Goal: Check status: Check status

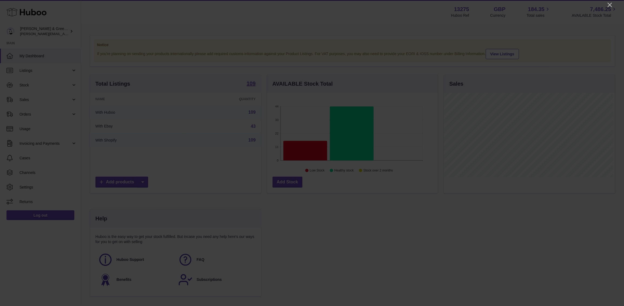
scroll to position [84, 171]
click at [610, 6] on icon "Close" at bounding box center [609, 5] width 6 height 6
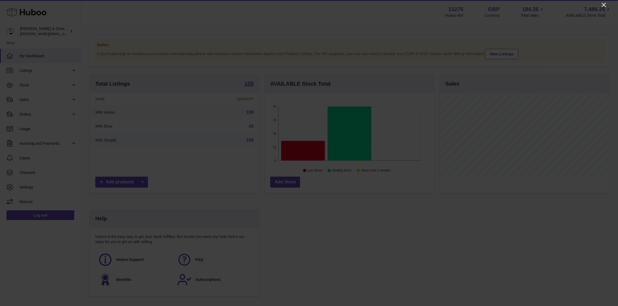
scroll to position [270104, 270020]
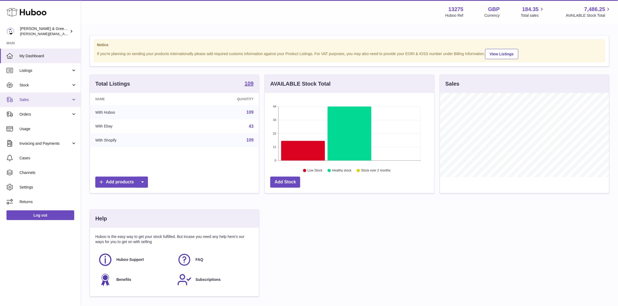
click at [44, 95] on link "Sales" at bounding box center [40, 99] width 81 height 15
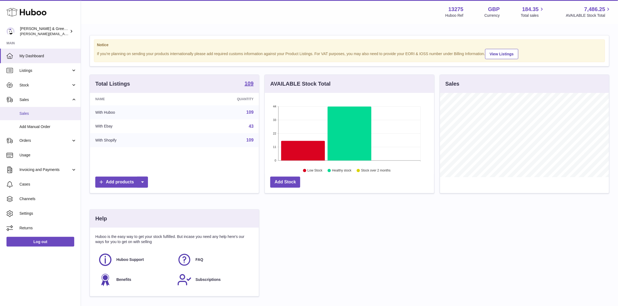
click at [42, 111] on span "Sales" at bounding box center [47, 113] width 57 height 5
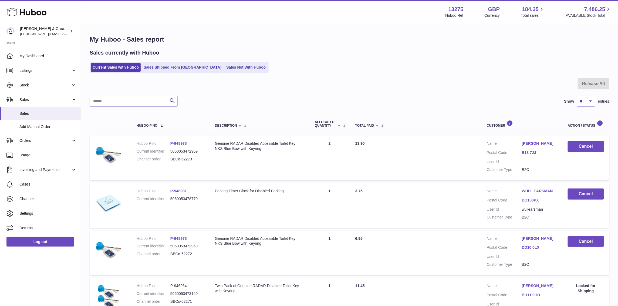
click at [155, 72] on ul "Current Sales with Huboo Sales Shipped From Huboo Sales Not With Huboo" at bounding box center [179, 67] width 179 height 11
click at [158, 66] on link "Sales Shipped From [GEOGRAPHIC_DATA]" at bounding box center [183, 67] width 82 height 9
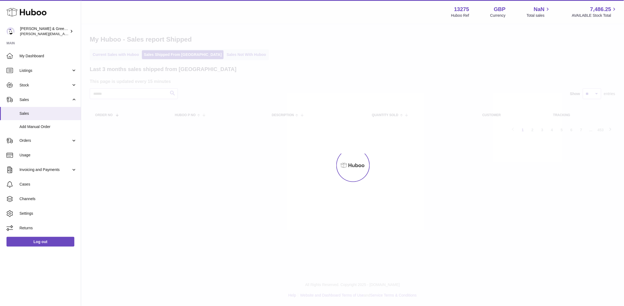
click at [103, 55] on div at bounding box center [352, 165] width 543 height 282
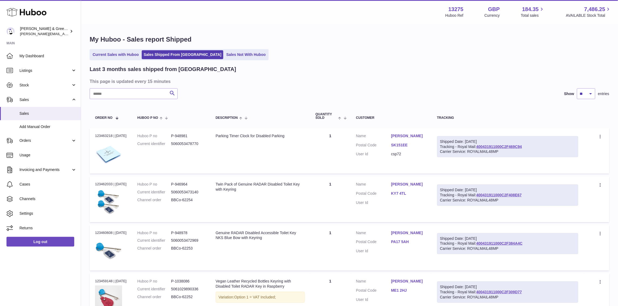
click at [103, 55] on link "Current Sales with Huboo" at bounding box center [116, 54] width 50 height 9
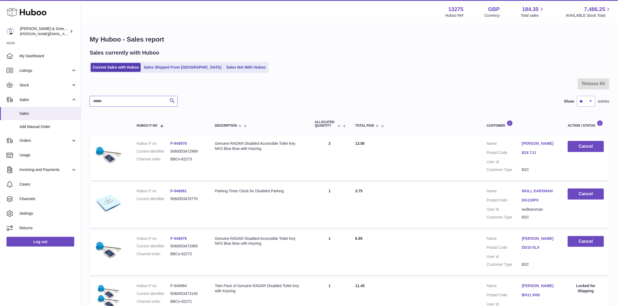
click at [133, 100] on input "text" at bounding box center [134, 101] width 88 height 11
paste input "**********"
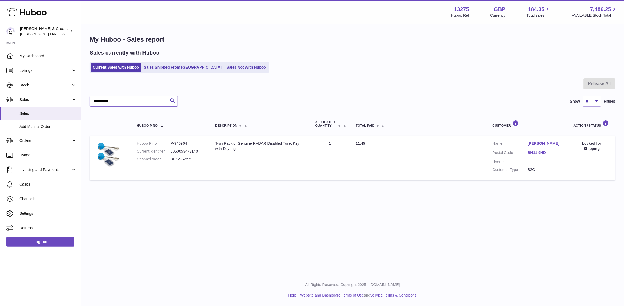
type input "**********"
